Goal: Find contact information: Find contact information

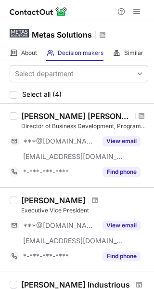
click at [38, 115] on div "[PERSON_NAME] [PERSON_NAME]" at bounding box center [76, 116] width 111 height 10
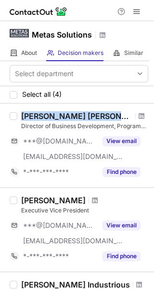
click at [36, 115] on div "[PERSON_NAME] [PERSON_NAME]" at bounding box center [76, 116] width 111 height 10
copy div "[PERSON_NAME] [PERSON_NAME]"
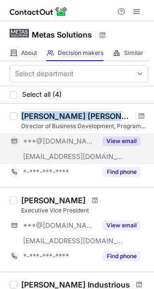
click at [122, 137] on button "View email" at bounding box center [121, 141] width 38 height 10
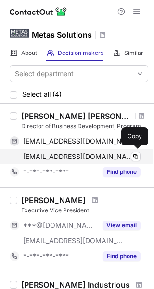
click at [129, 154] on div "[EMAIL_ADDRESS][DOMAIN_NAME] Verified" at bounding box center [81, 156] width 117 height 9
click at [135, 154] on span at bounding box center [136, 157] width 8 height 8
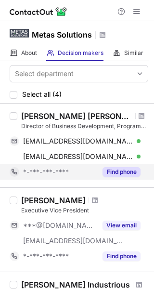
click at [119, 171] on button "Find phone" at bounding box center [121, 172] width 38 height 10
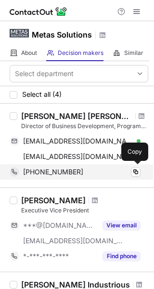
click at [130, 175] on div "[PHONE_NUMBER]" at bounding box center [81, 171] width 117 height 9
